Goal: Task Accomplishment & Management: Manage account settings

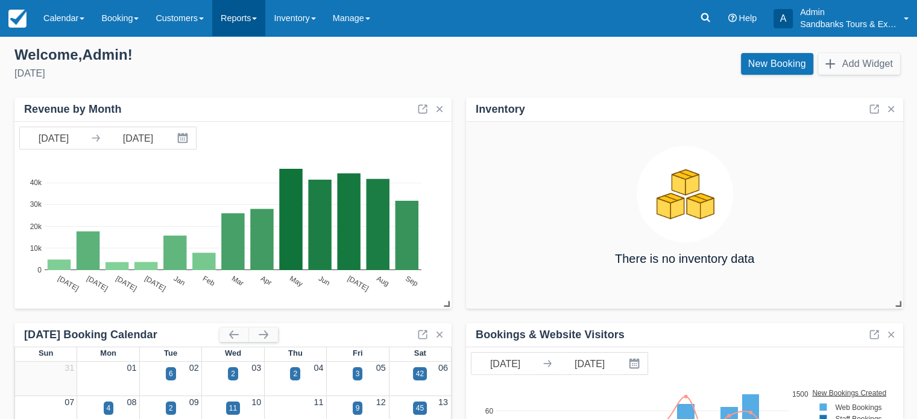
click at [263, 22] on link "Reports" at bounding box center [238, 18] width 53 height 36
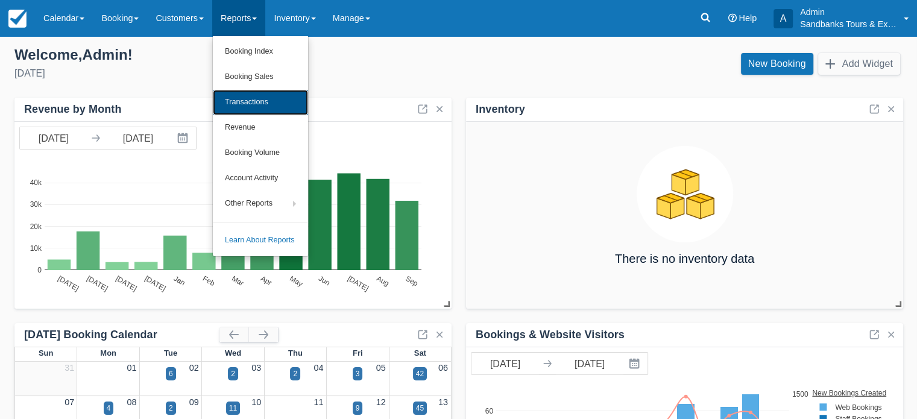
click at [270, 101] on link "Transactions" at bounding box center [260, 102] width 95 height 25
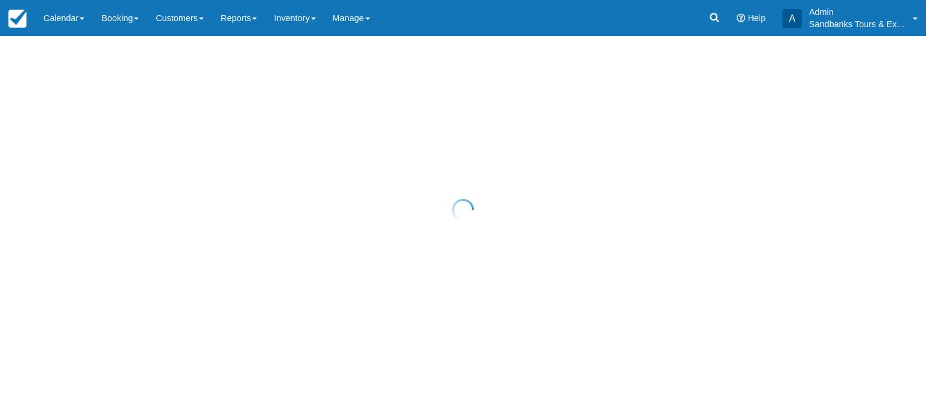
select select "10"
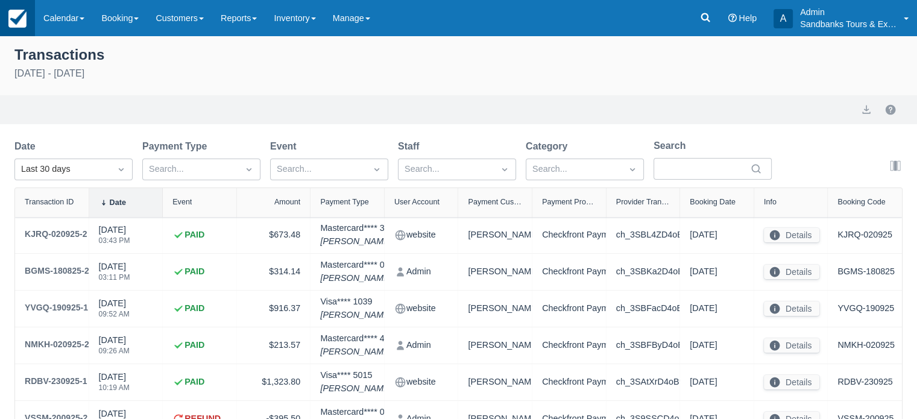
click at [25, 23] on img at bounding box center [17, 19] width 18 height 18
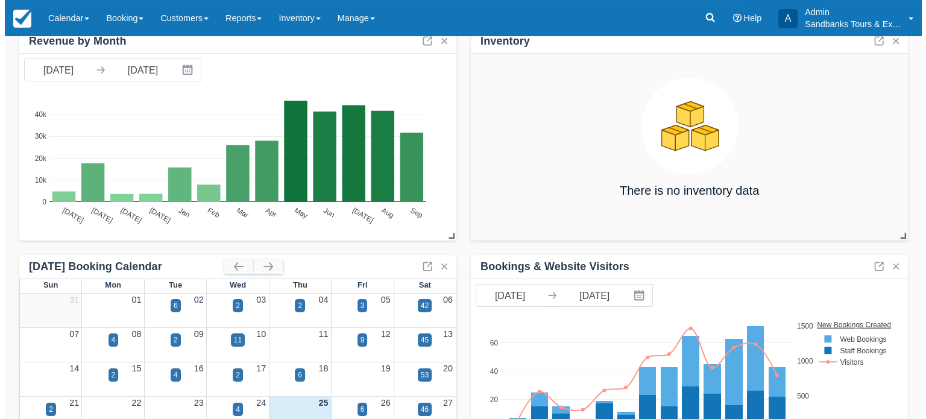
scroll to position [121, 0]
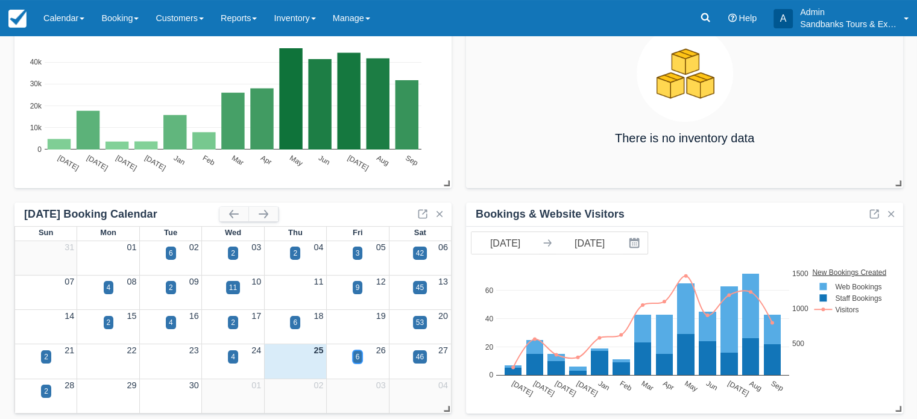
click at [362, 356] on div "6" at bounding box center [358, 356] width 10 height 13
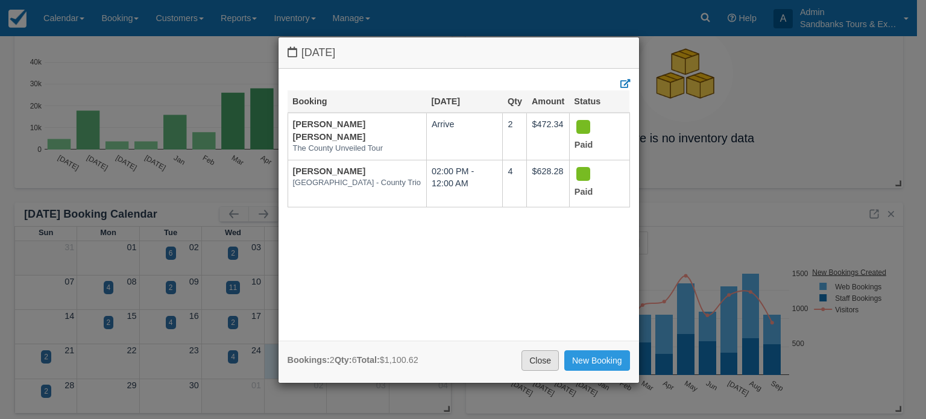
click at [553, 358] on link "Close" at bounding box center [539, 360] width 37 height 20
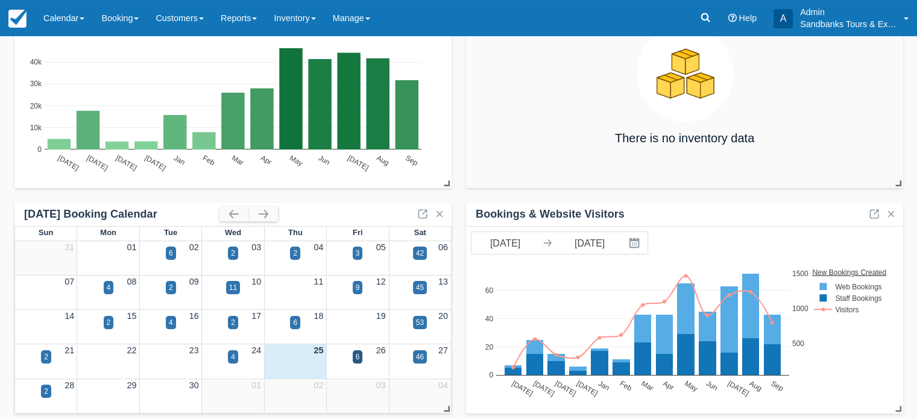
click at [430, 355] on div "27" at bounding box center [420, 350] width 62 height 13
click at [424, 355] on div "46" at bounding box center [420, 356] width 14 height 13
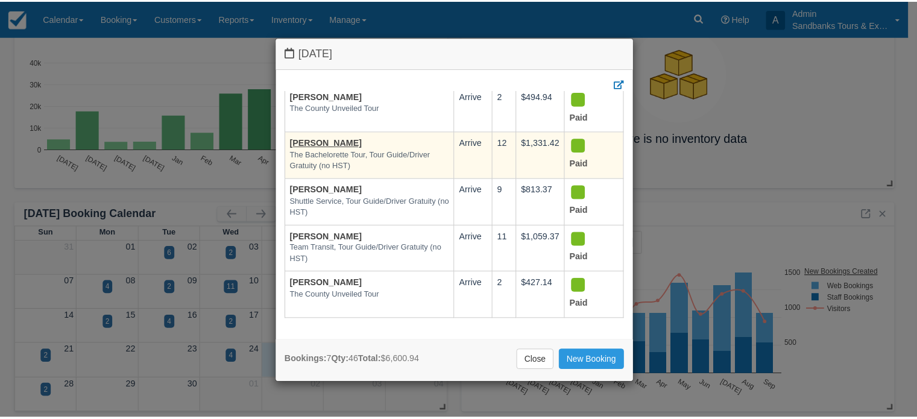
scroll to position [142, 0]
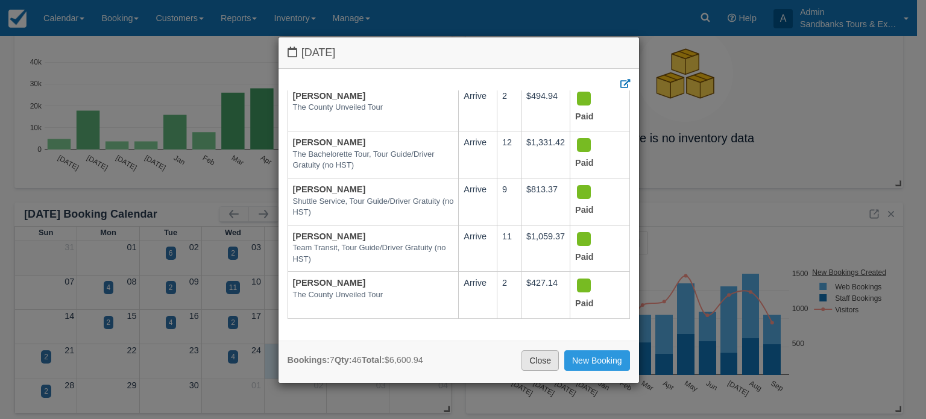
click at [533, 354] on link "Close" at bounding box center [539, 360] width 37 height 20
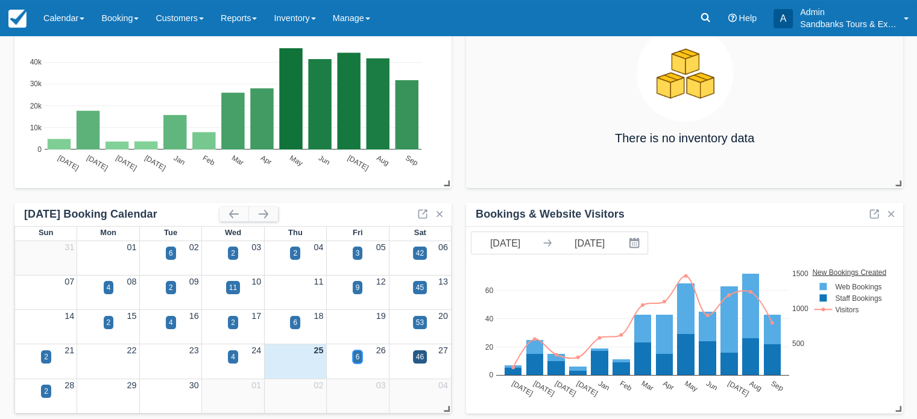
click at [357, 360] on div "6" at bounding box center [358, 356] width 4 height 11
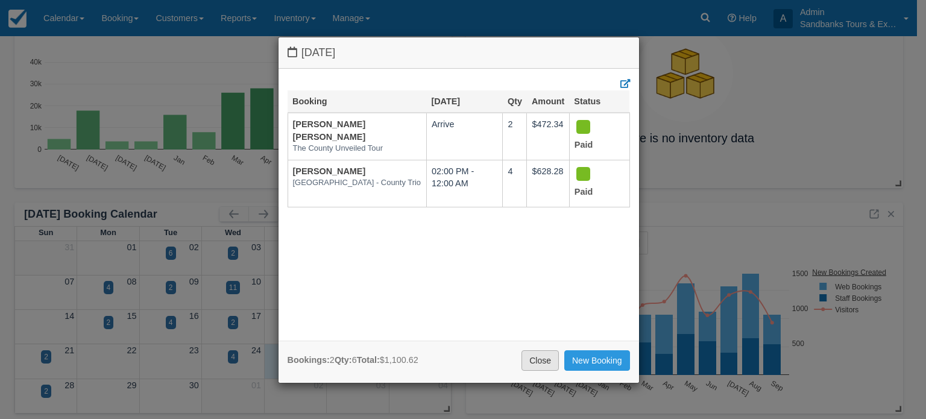
click at [530, 364] on link "Close" at bounding box center [539, 360] width 37 height 20
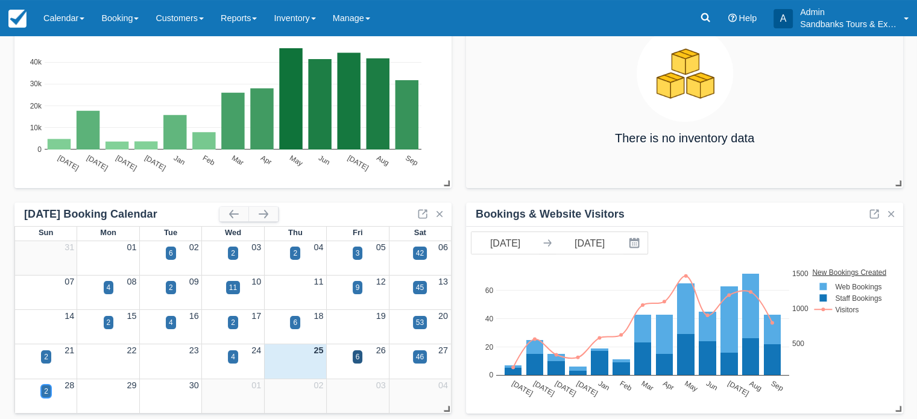
click at [49, 390] on div "2" at bounding box center [46, 390] width 10 height 13
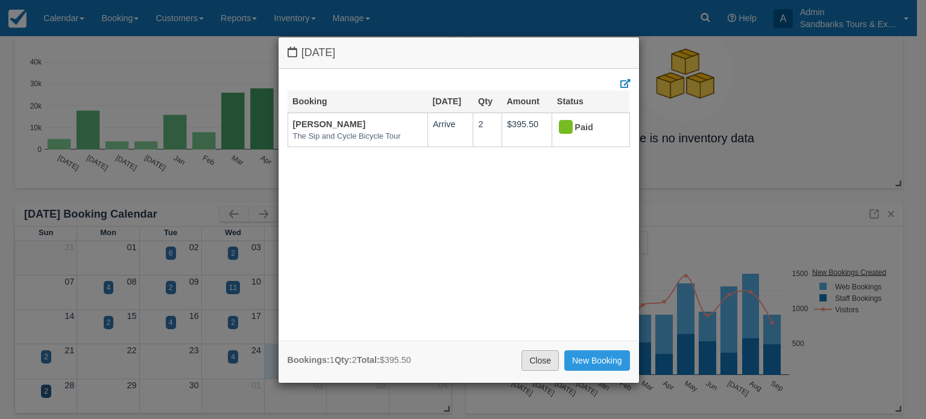
click at [533, 363] on link "Close" at bounding box center [539, 360] width 37 height 20
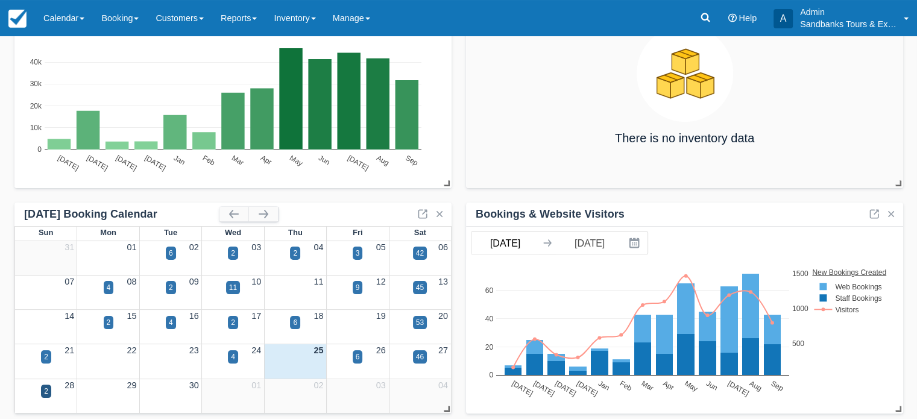
click at [516, 246] on body "Menu Calendar Booking Customer Inventory Booking Daily Manifest Daily List Note…" at bounding box center [458, 88] width 917 height 419
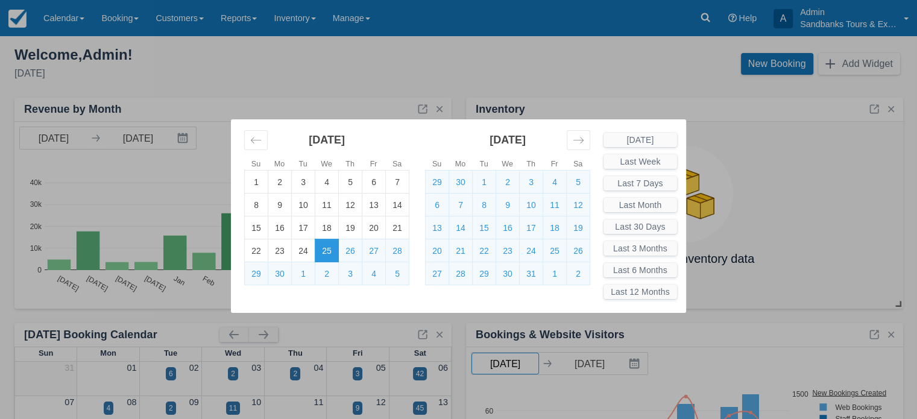
scroll to position [0, 0]
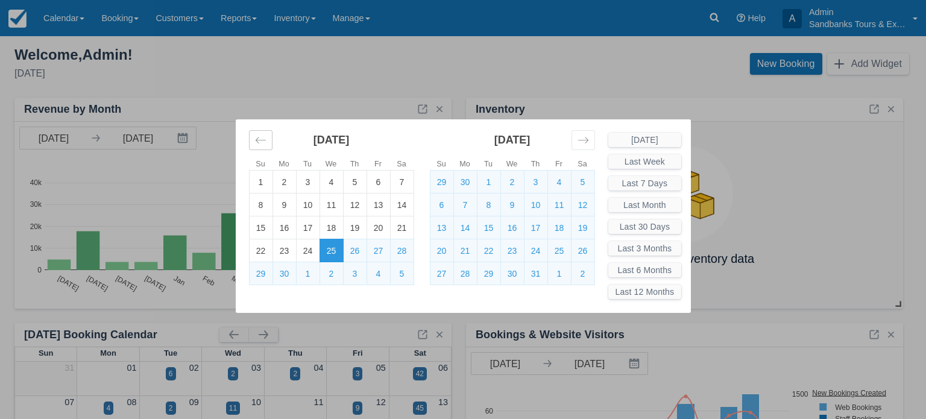
click at [258, 139] on icon "Move backward to switch to the previous month." at bounding box center [260, 139] width 11 height 11
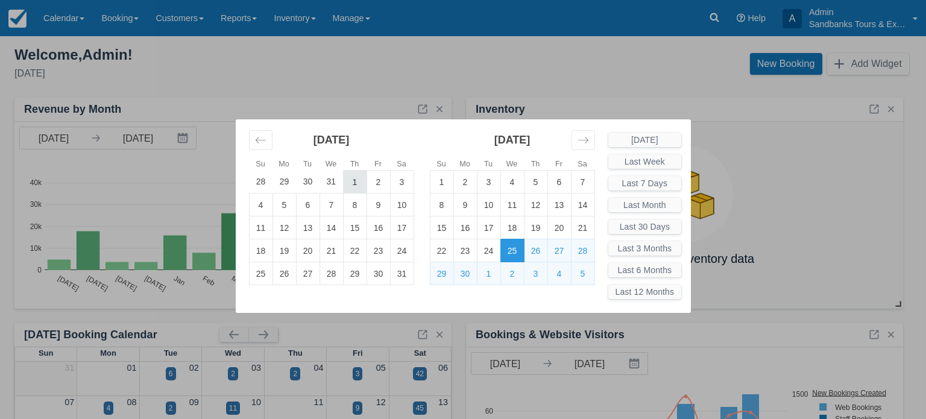
click at [352, 187] on td "1" at bounding box center [355, 182] width 24 height 23
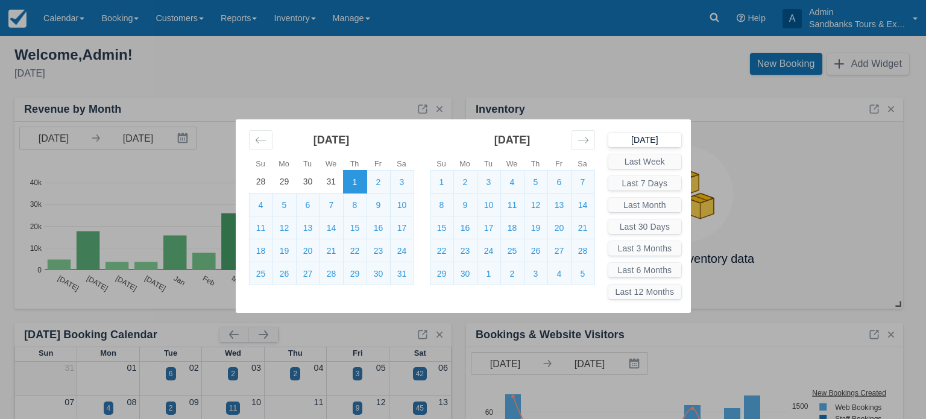
click at [635, 143] on button "Today" at bounding box center [645, 140] width 74 height 14
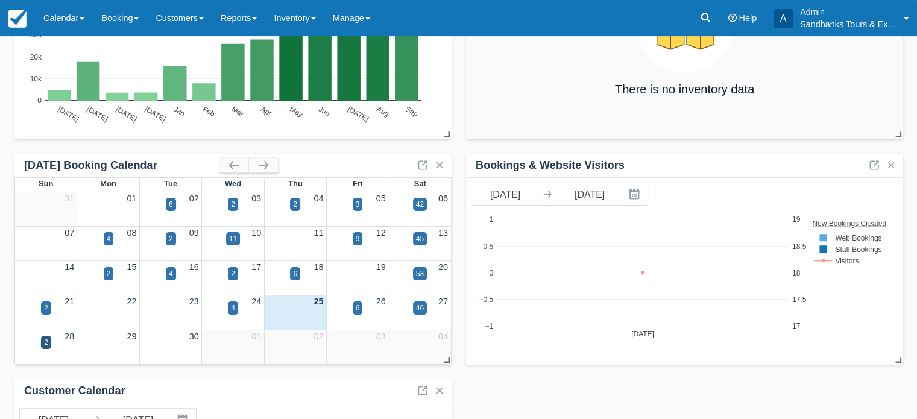
scroll to position [181, 0]
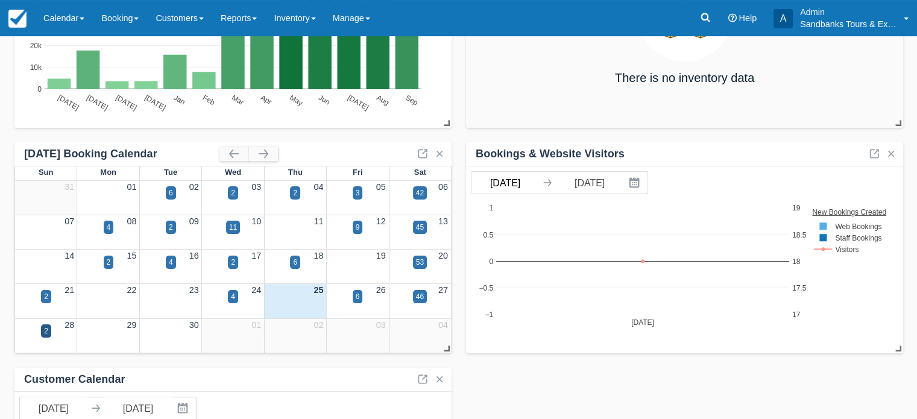
click at [516, 181] on body "Menu Calendar Booking Customer Inventory Booking Daily Manifest Daily List Note…" at bounding box center [458, 28] width 917 height 419
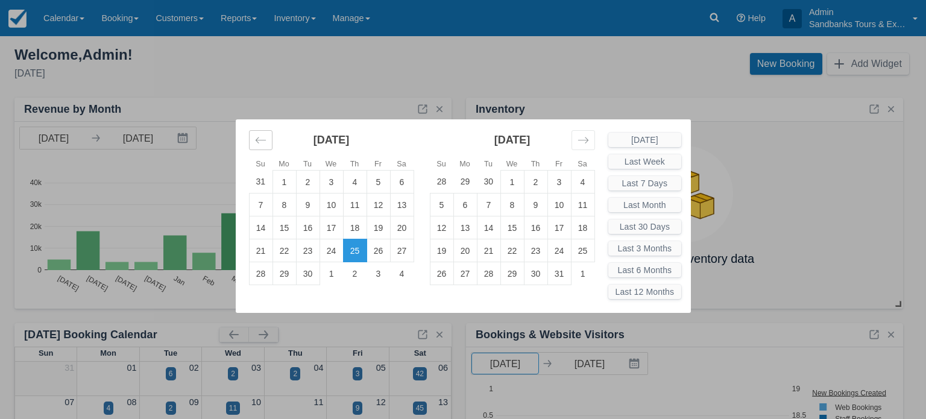
click at [263, 140] on icon "Move backward to switch to the previous month." at bounding box center [260, 139] width 11 height 11
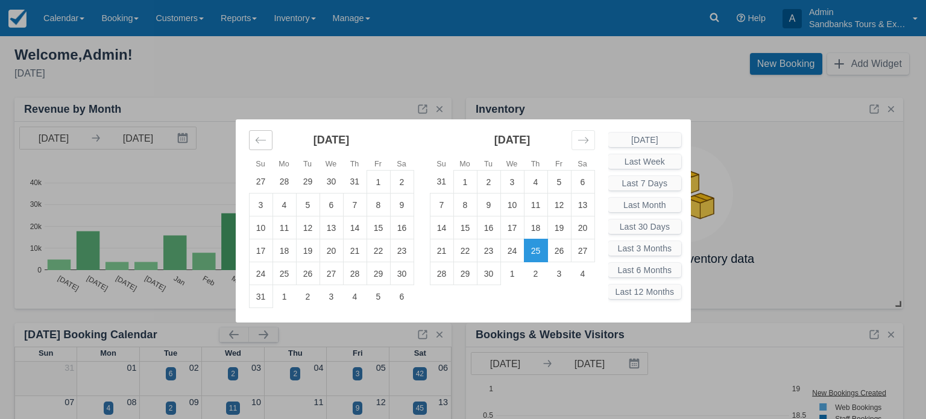
click at [263, 140] on icon "Move backward to switch to the previous month." at bounding box center [260, 139] width 11 height 11
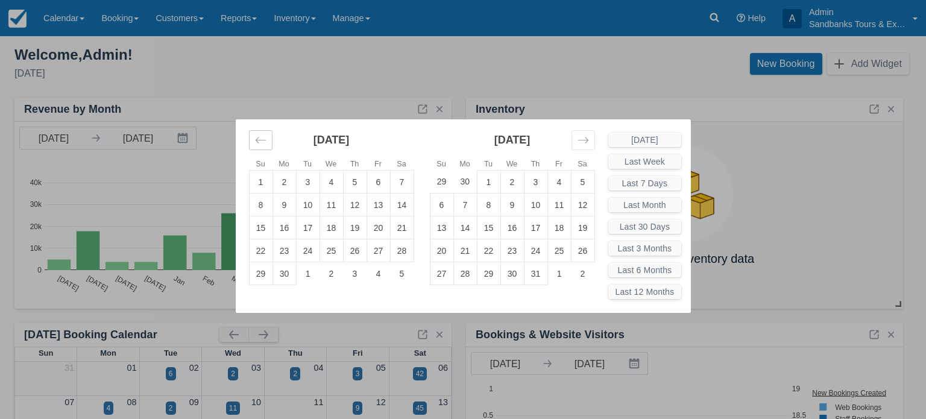
click at [263, 140] on icon "Move backward to switch to the previous month." at bounding box center [260, 139] width 11 height 11
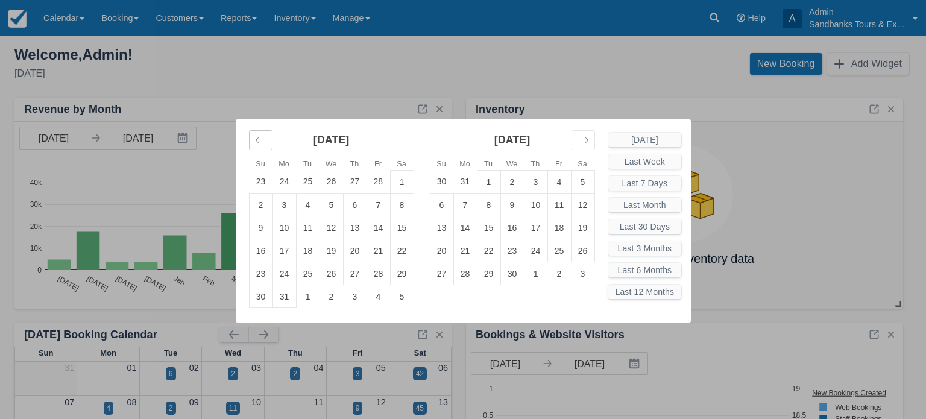
click at [263, 140] on icon "Move backward to switch to the previous month." at bounding box center [260, 139] width 11 height 11
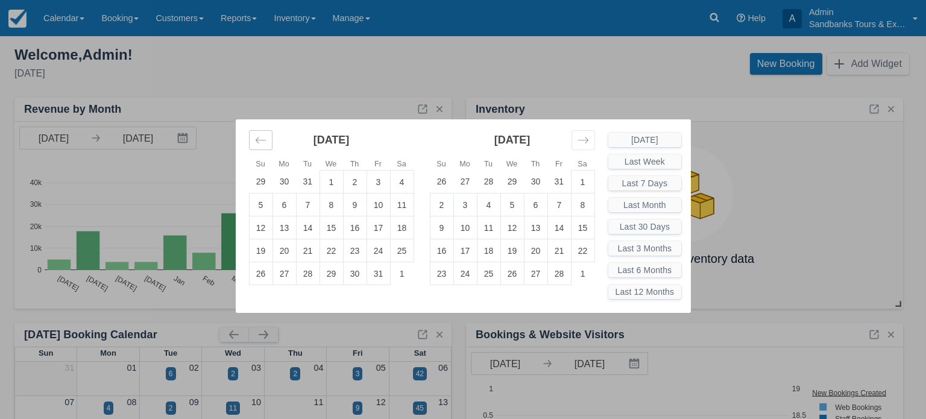
click at [263, 140] on icon "Move backward to switch to the previous month." at bounding box center [260, 139] width 11 height 11
click at [259, 146] on div "Move backward to switch to the previous month." at bounding box center [261, 140] width 24 height 20
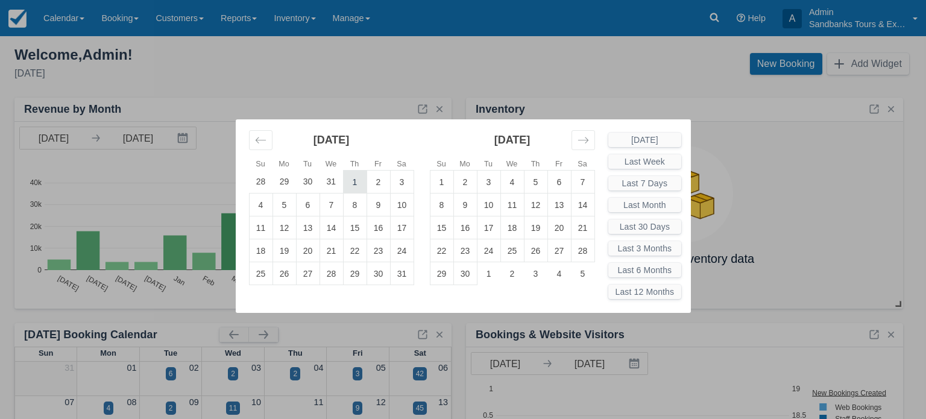
click at [352, 183] on td "1" at bounding box center [355, 182] width 24 height 23
type input "08/01/24"
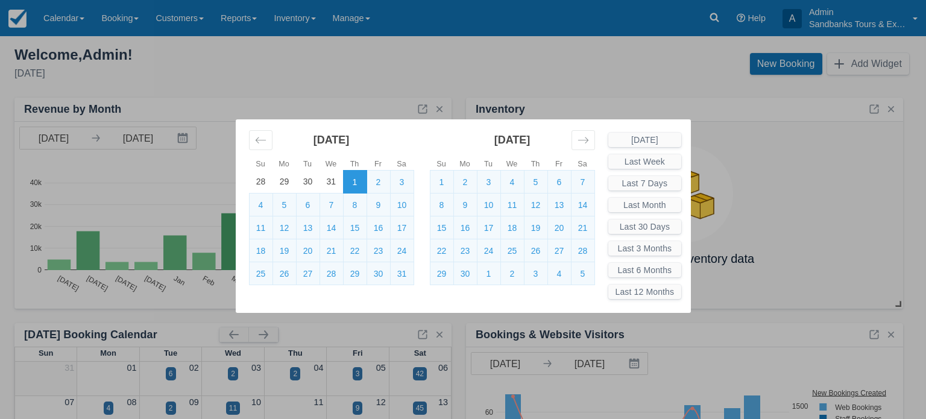
click at [794, 214] on div "Su Mo Tu We Th Fr Sa Su Mo Tu We Th Fr Sa July 2024 30 1 2 3 4 5 6 7 8 9 10 11 …" at bounding box center [463, 209] width 926 height 419
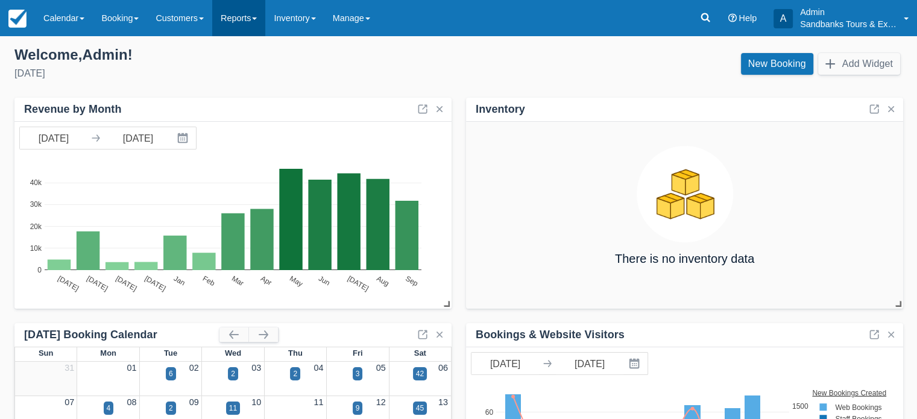
click at [265, 20] on link "Reports" at bounding box center [238, 18] width 53 height 36
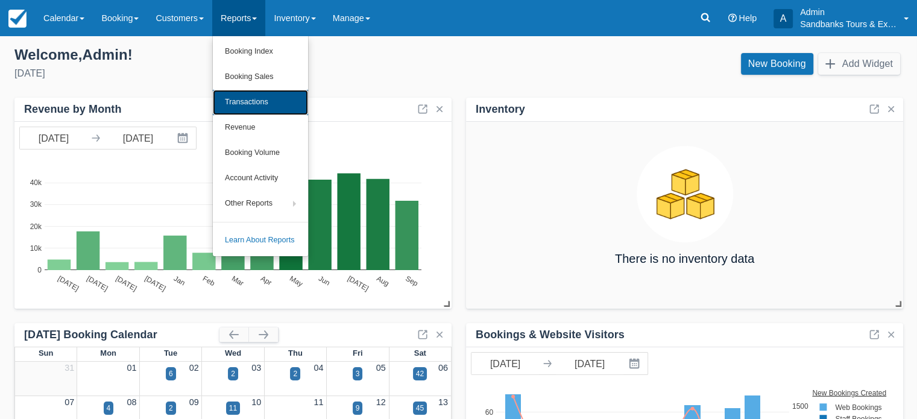
click at [285, 104] on link "Transactions" at bounding box center [260, 102] width 95 height 25
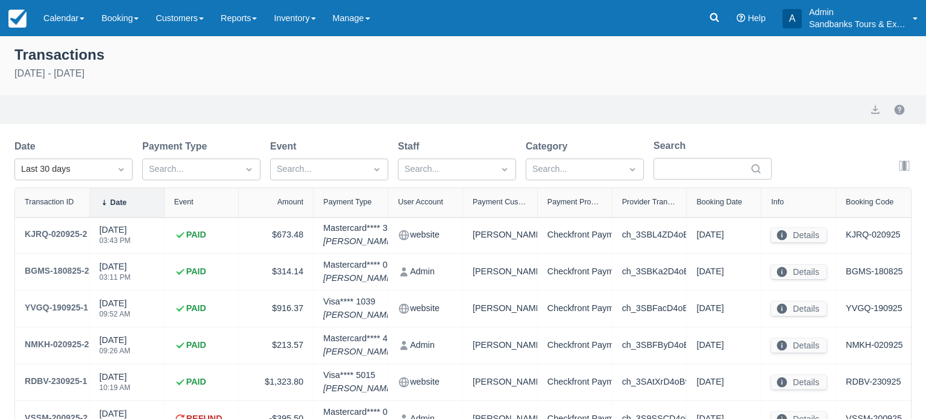
select select "10"
